Goal: Find specific page/section: Find specific page/section

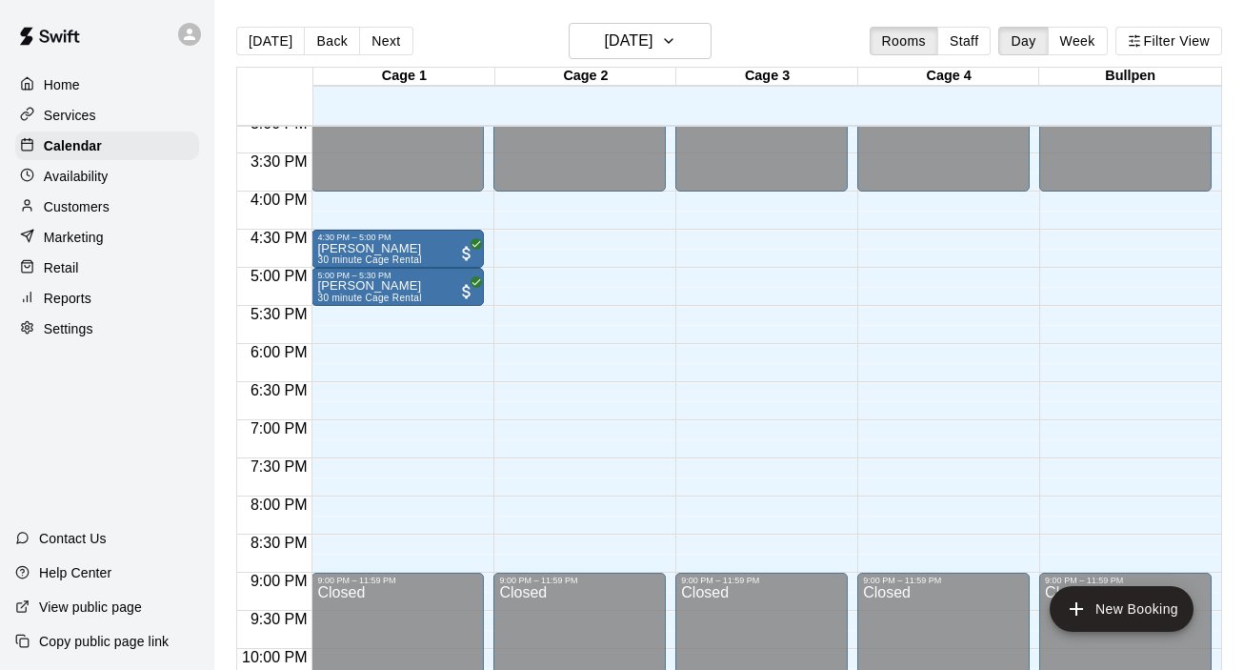
scroll to position [1151, 0]
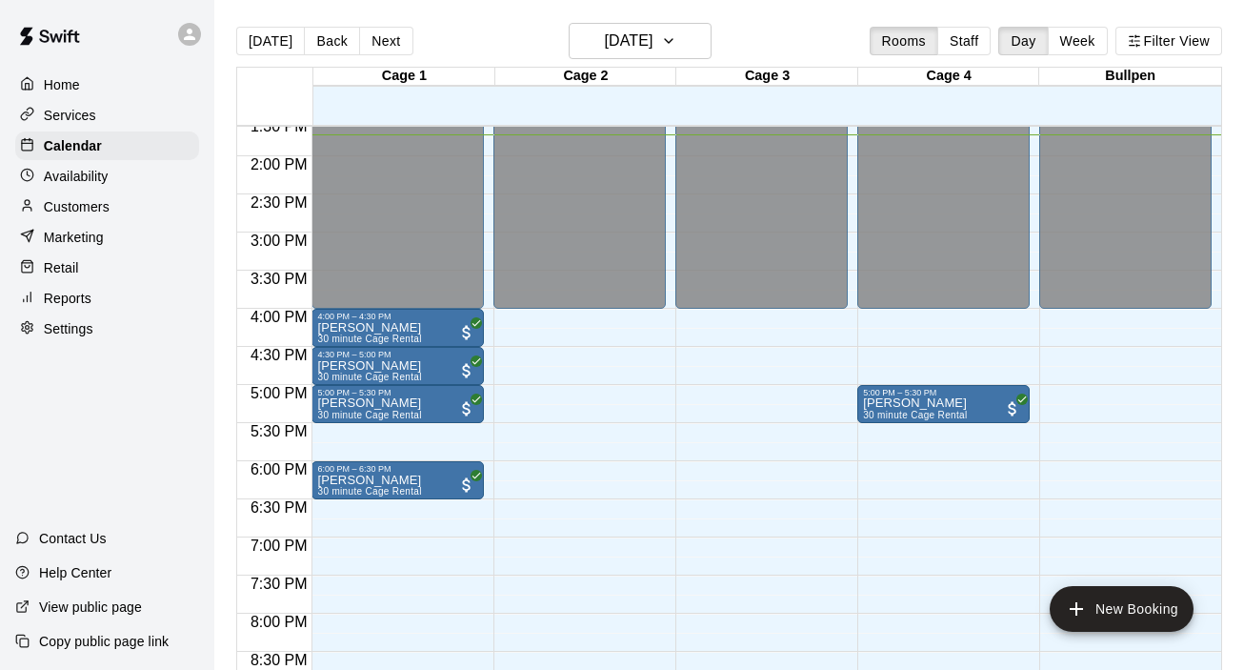
scroll to position [1007, 0]
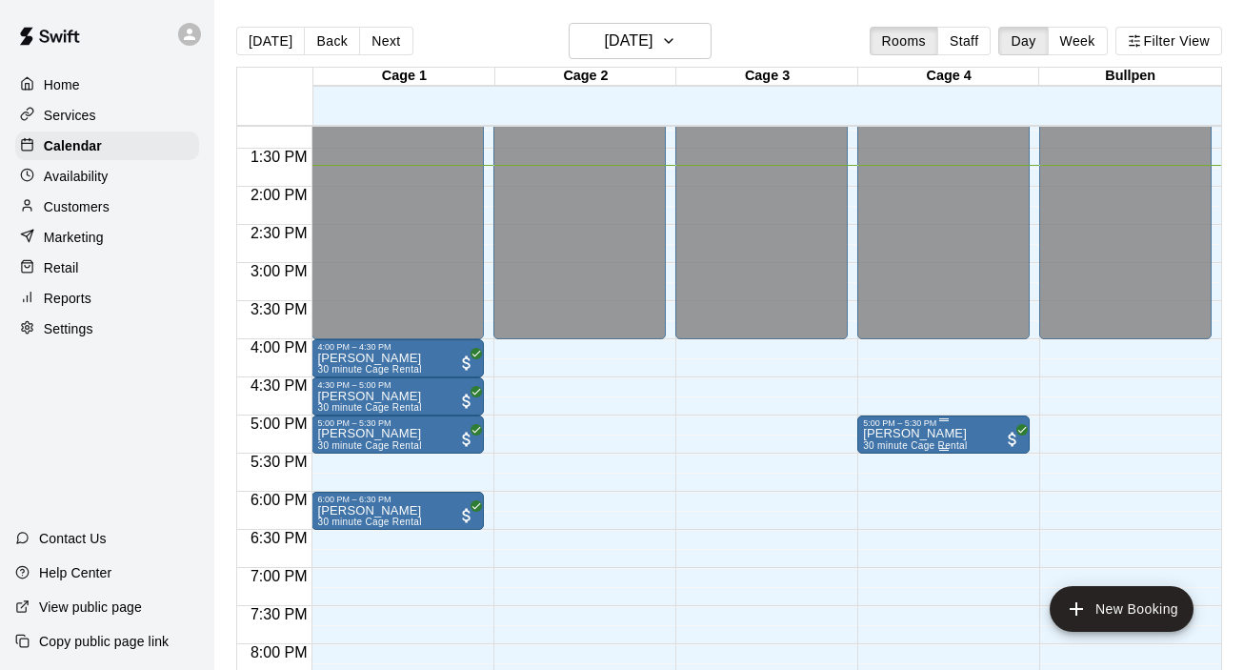
click at [941, 433] on p "Michael Penrod" at bounding box center [915, 433] width 104 height 0
click at [883, 458] on icon "edit" at bounding box center [882, 454] width 23 height 23
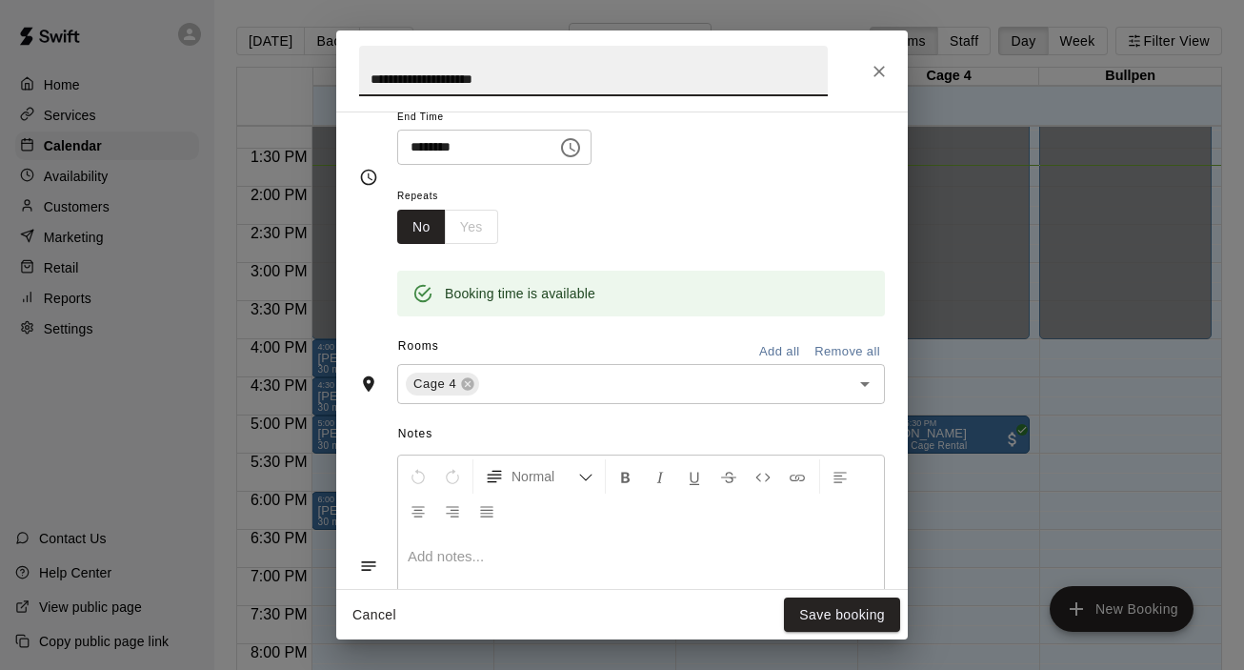
scroll to position [0, 0]
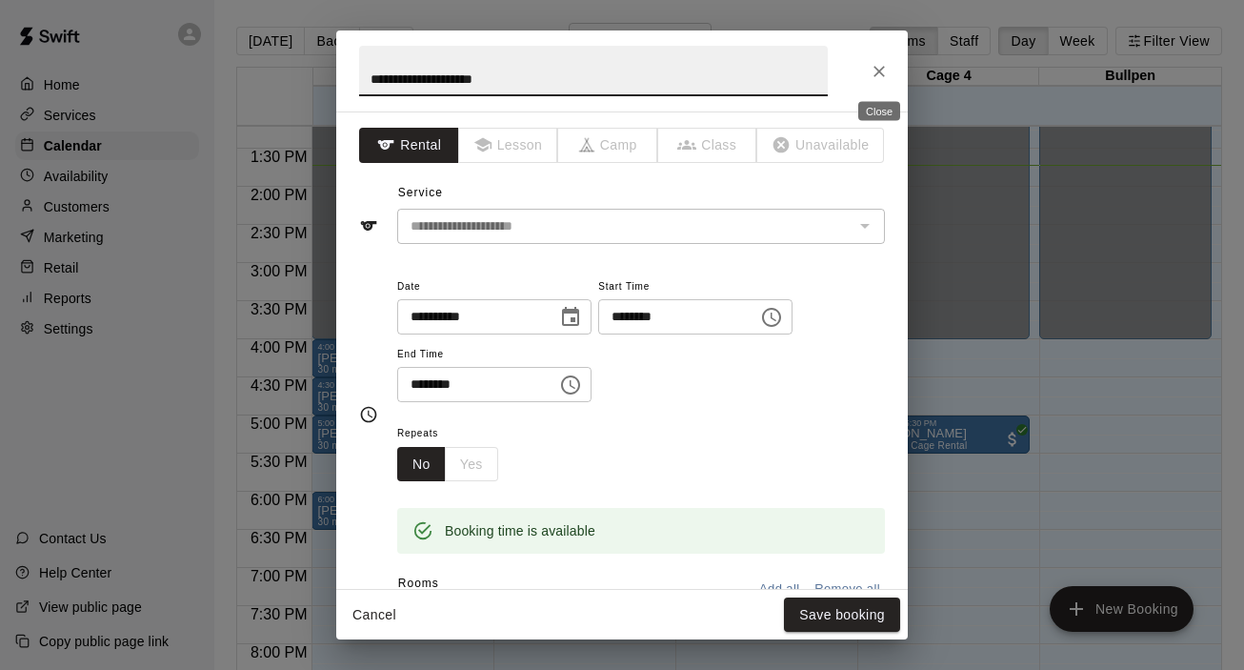
click at [883, 72] on icon "Close" at bounding box center [879, 71] width 19 height 19
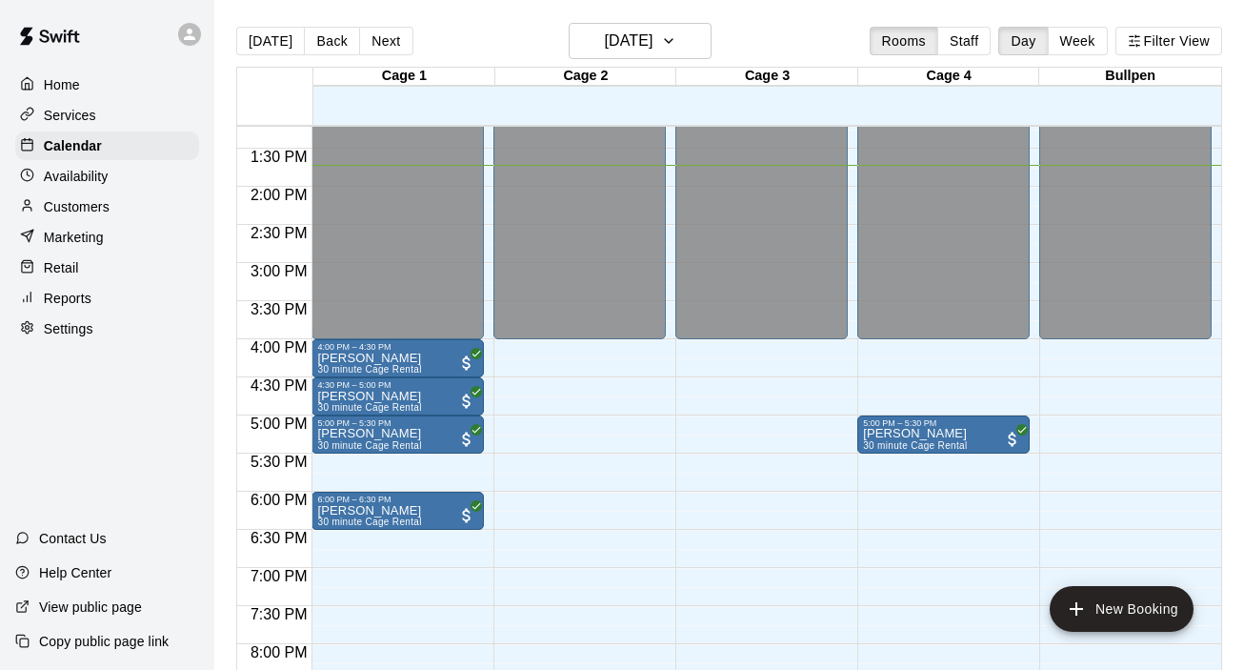
click at [77, 295] on p "Reports" at bounding box center [68, 298] width 48 height 19
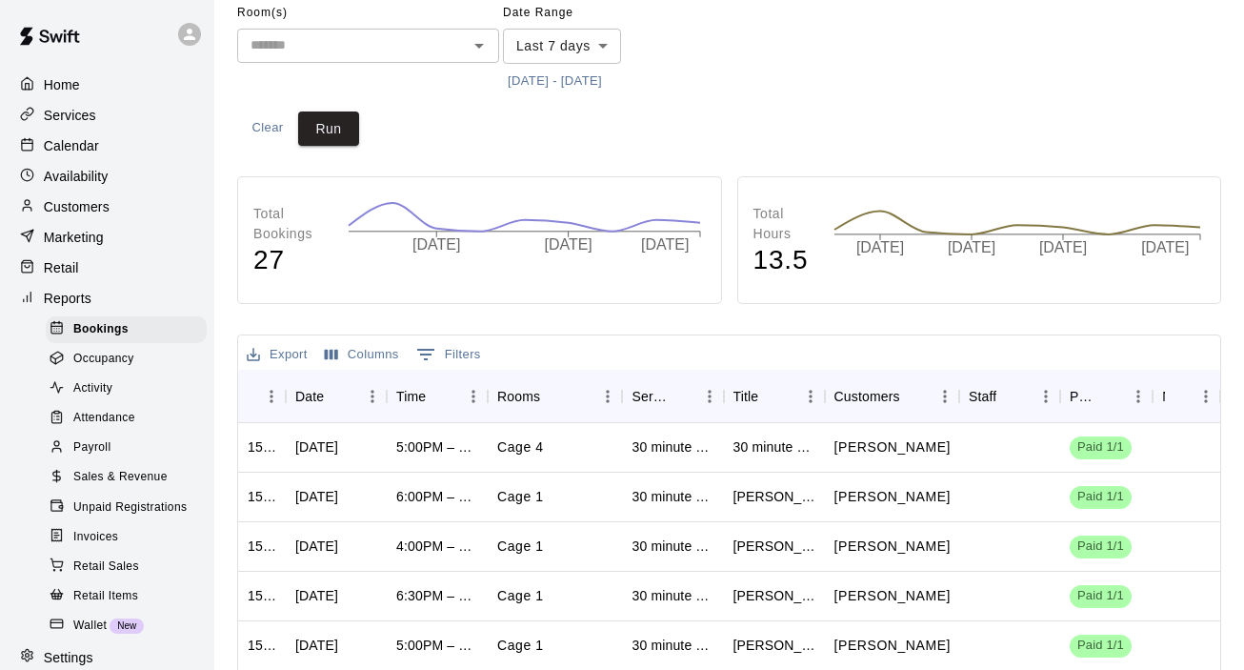
click at [78, 203] on p "Customers" at bounding box center [77, 206] width 66 height 19
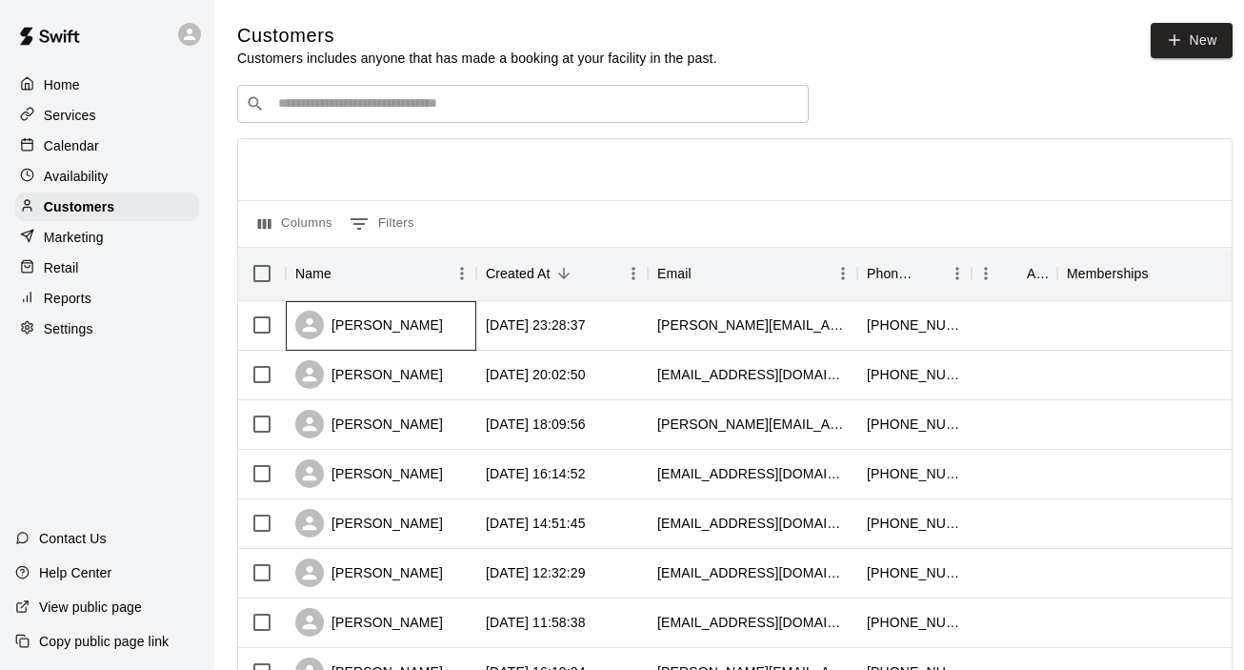
click at [447, 337] on div "Joey Martin" at bounding box center [381, 326] width 191 height 50
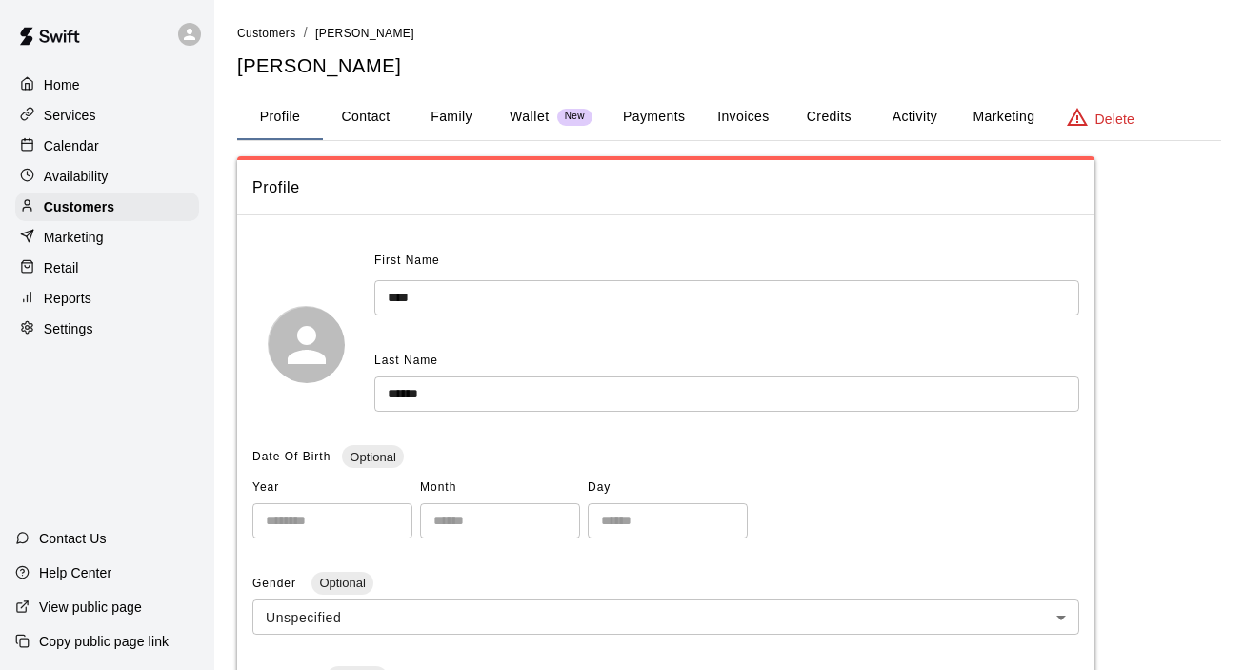
click at [826, 114] on button "Credits" at bounding box center [829, 117] width 86 height 46
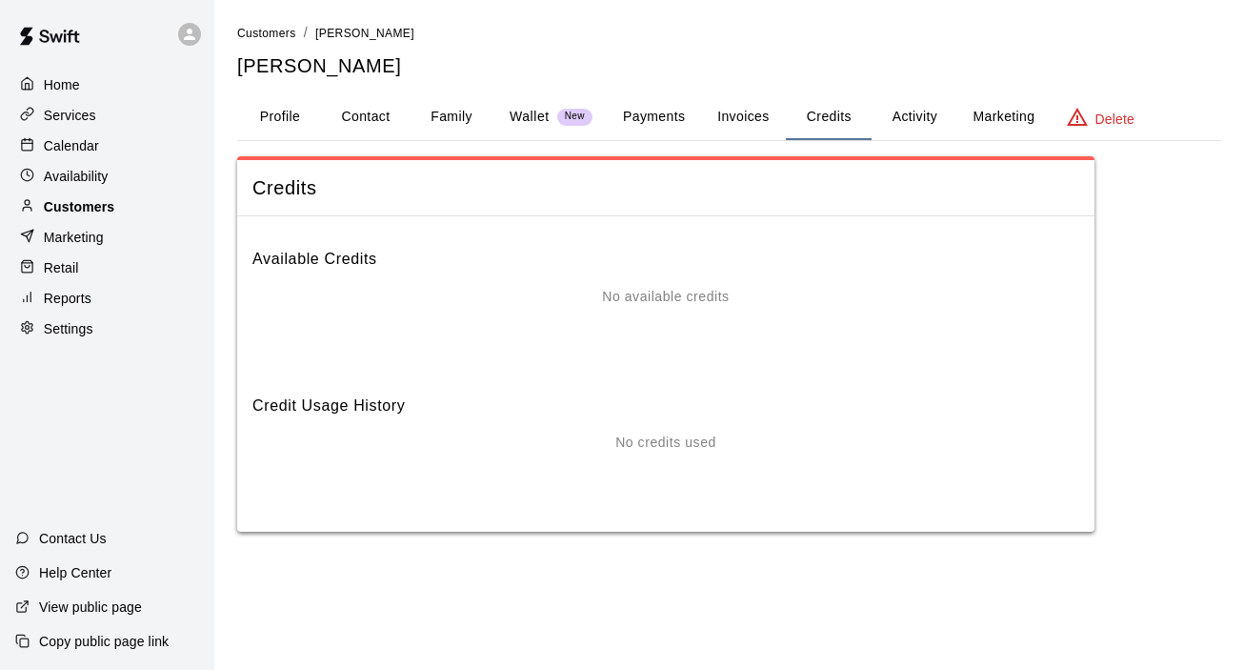
click at [109, 210] on p "Customers" at bounding box center [79, 206] width 71 height 19
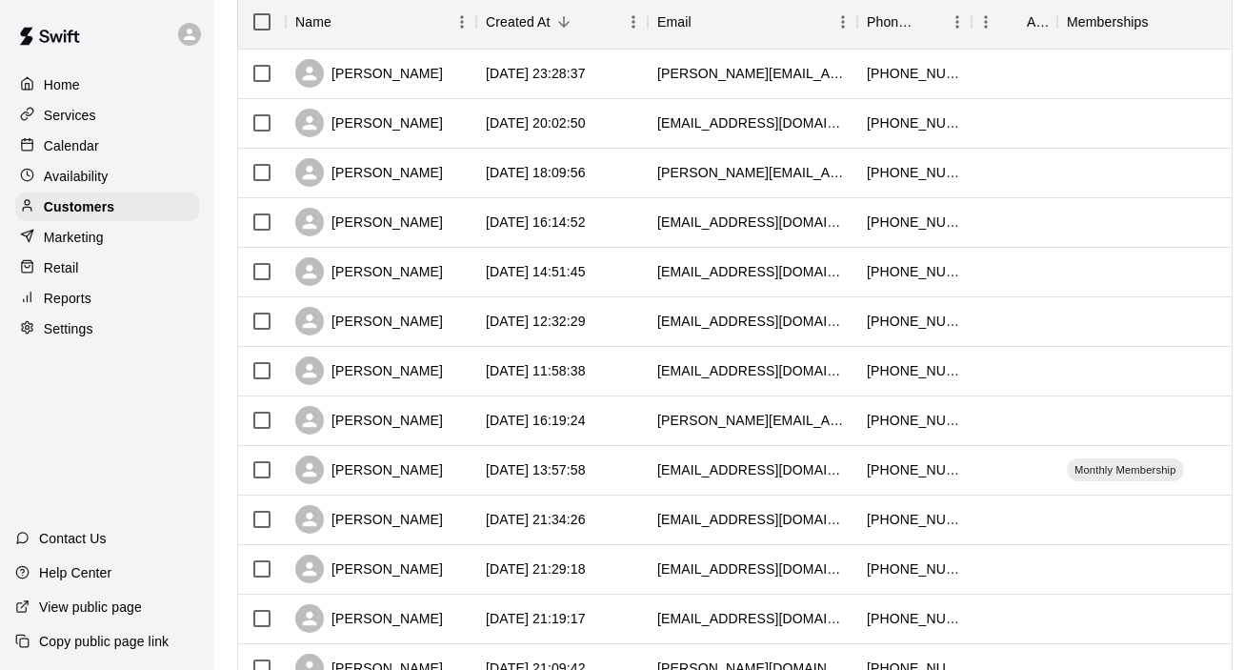
scroll to position [258, 0]
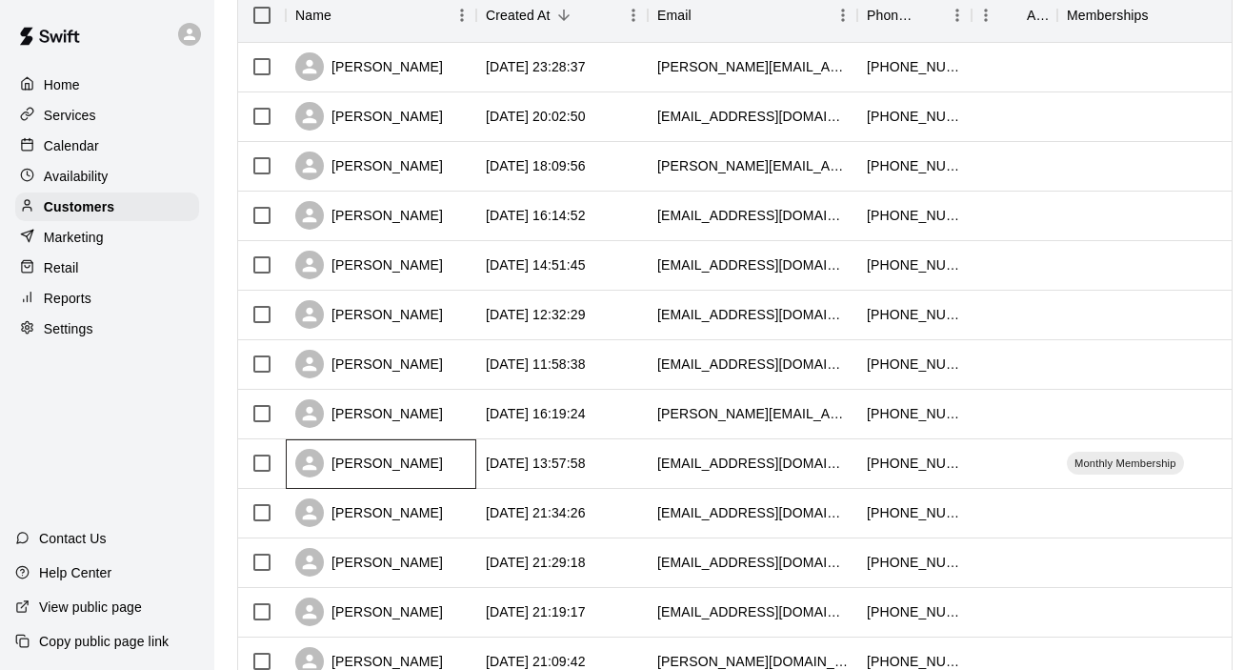
click at [433, 475] on div "Jonathan Ryan" at bounding box center [381, 464] width 191 height 50
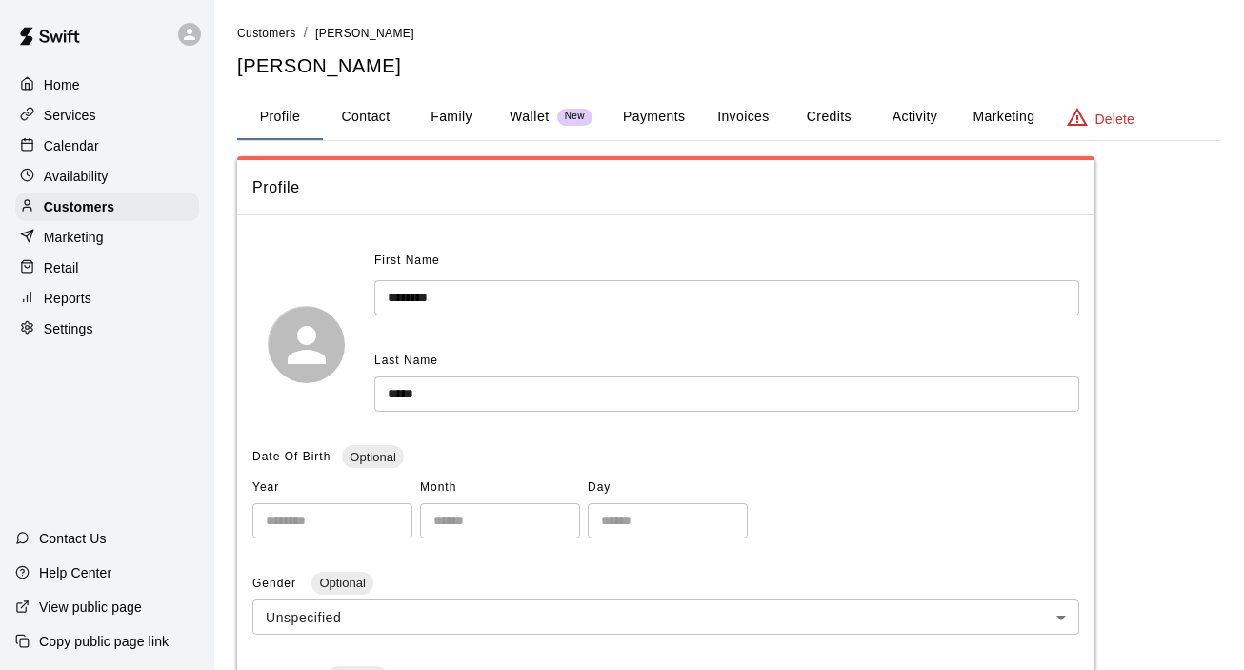
click at [824, 115] on button "Credits" at bounding box center [829, 117] width 86 height 46
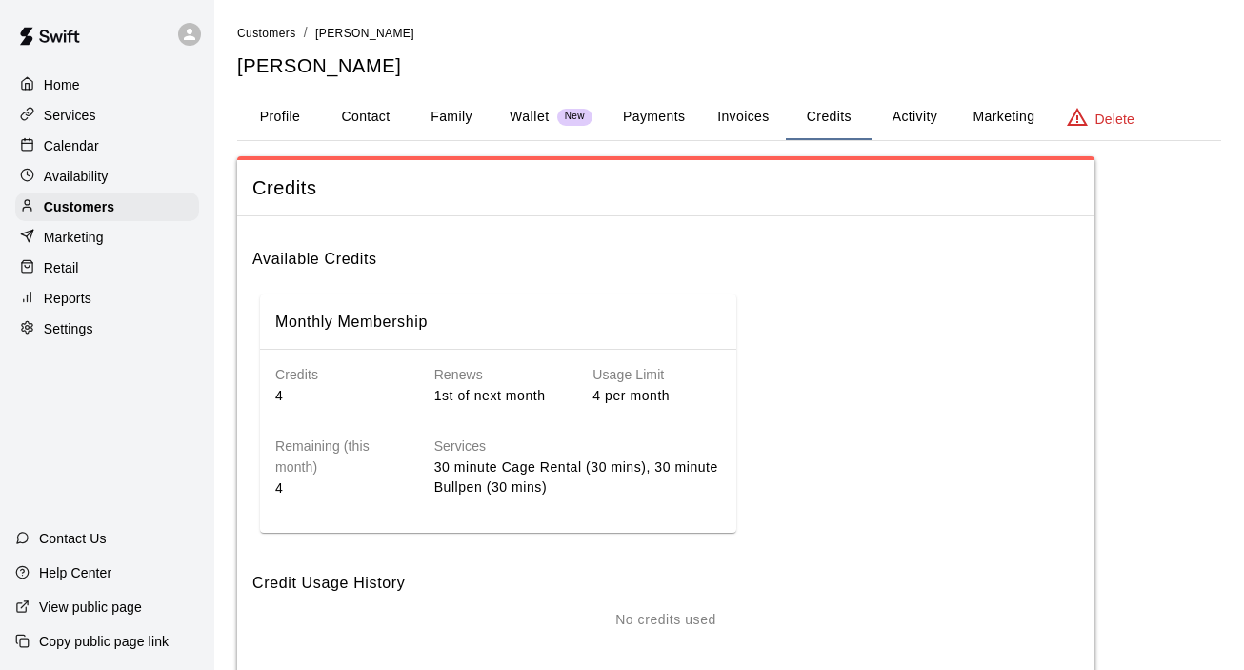
click at [76, 94] on div "Home" at bounding box center [107, 85] width 184 height 29
